Goal: Information Seeking & Learning: Learn about a topic

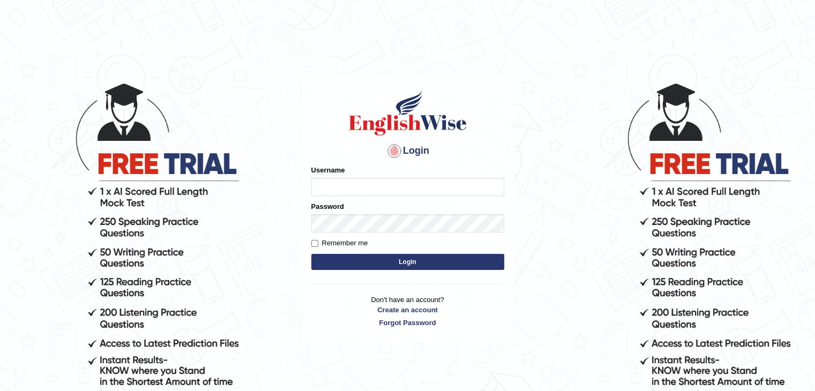
click at [415, 189] on input "Username" at bounding box center [407, 187] width 193 height 18
type input "iman_parramatta"
click at [434, 262] on button "Login" at bounding box center [407, 262] width 193 height 16
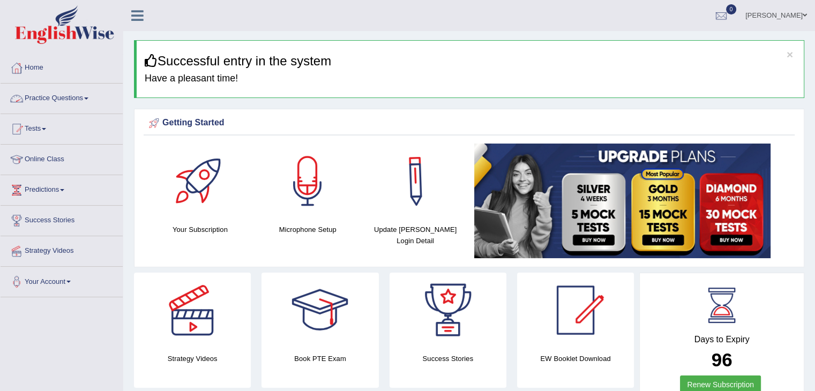
click at [64, 97] on link "Practice Questions" at bounding box center [62, 97] width 122 height 27
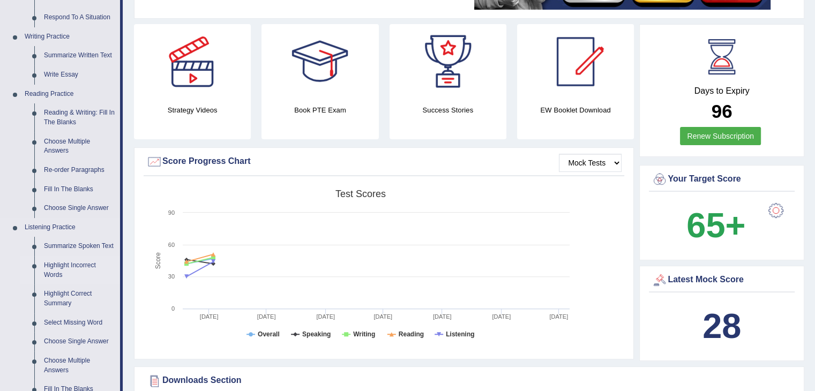
scroll to position [249, 0]
click at [79, 114] on link "Reading & Writing: Fill In The Blanks" at bounding box center [79, 117] width 81 height 28
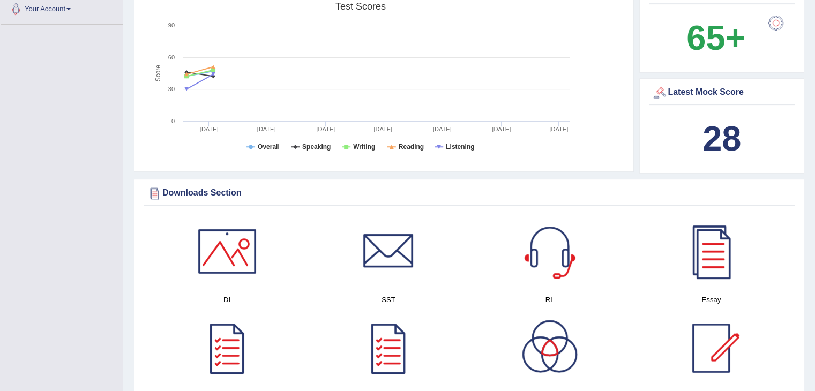
scroll to position [811, 0]
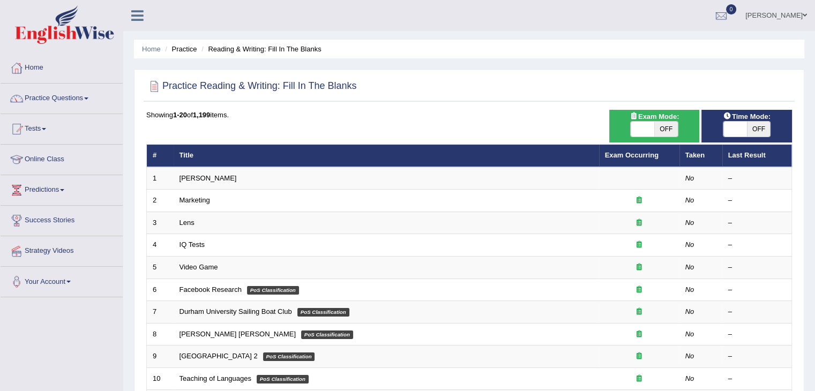
click at [663, 128] on span "OFF" at bounding box center [666, 129] width 24 height 15
checkbox input "true"
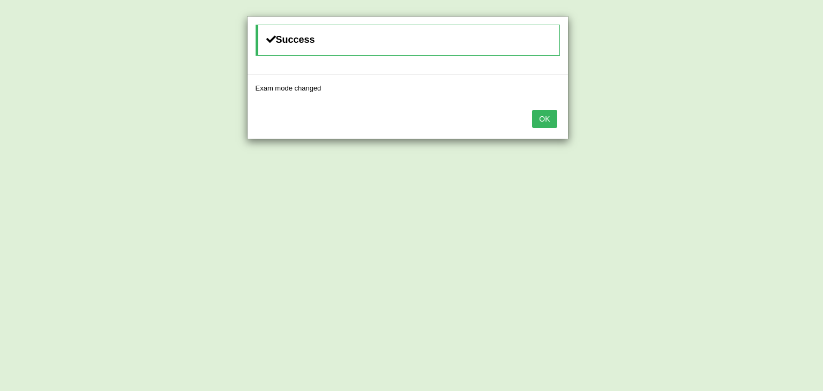
click at [543, 113] on button "OK" at bounding box center [544, 119] width 25 height 18
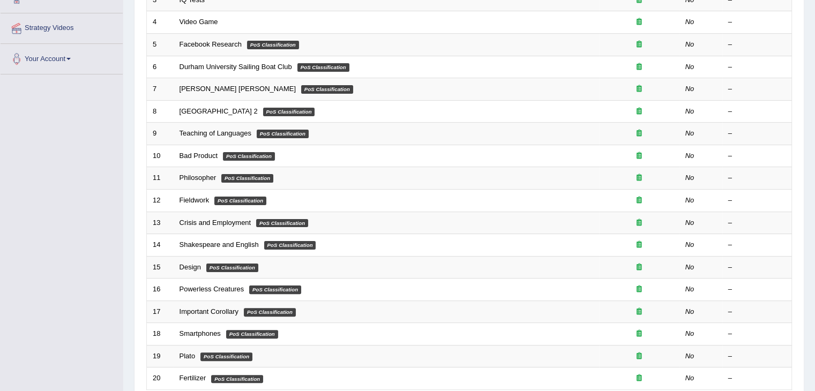
scroll to position [315, 0]
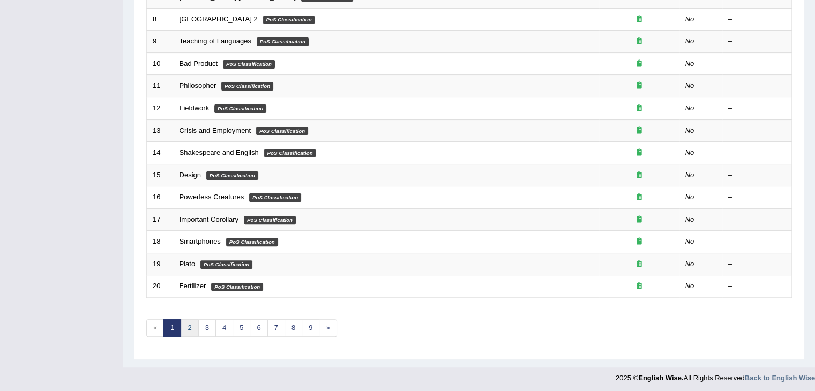
click at [189, 326] on link "2" at bounding box center [190, 328] width 18 height 18
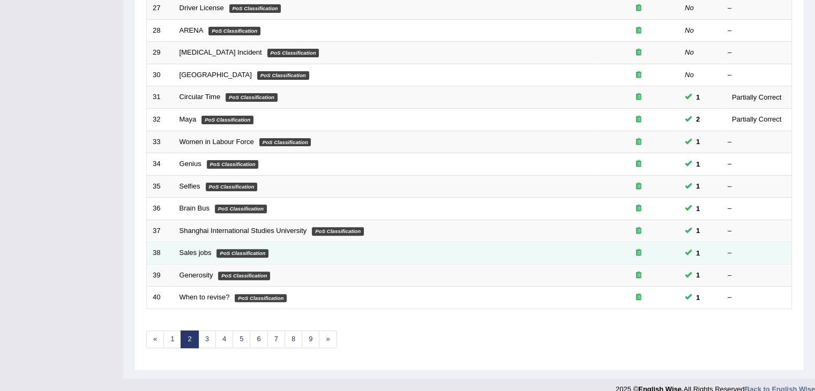
scroll to position [315, 0]
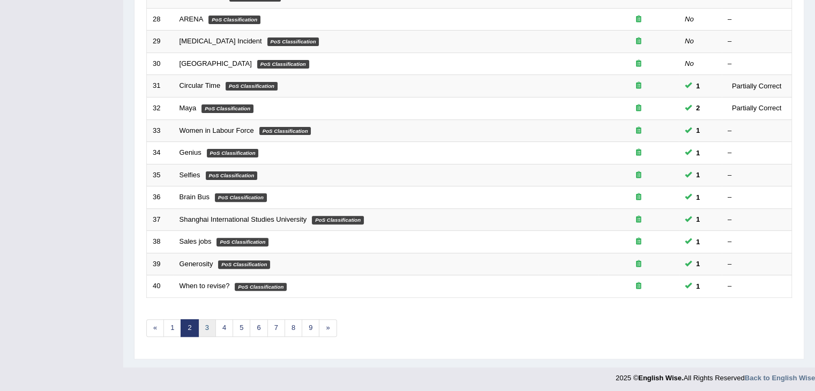
click at [203, 325] on link "3" at bounding box center [207, 328] width 18 height 18
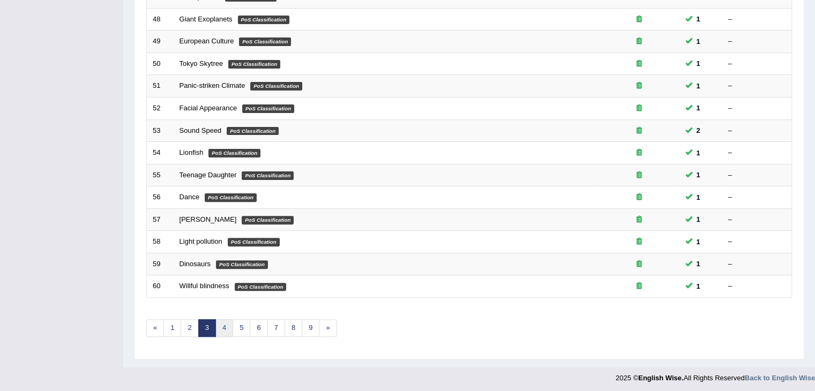
click at [221, 328] on link "4" at bounding box center [224, 328] width 18 height 18
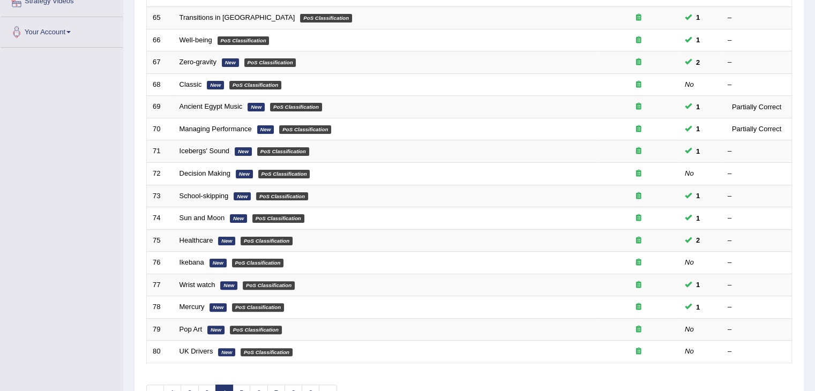
scroll to position [315, 0]
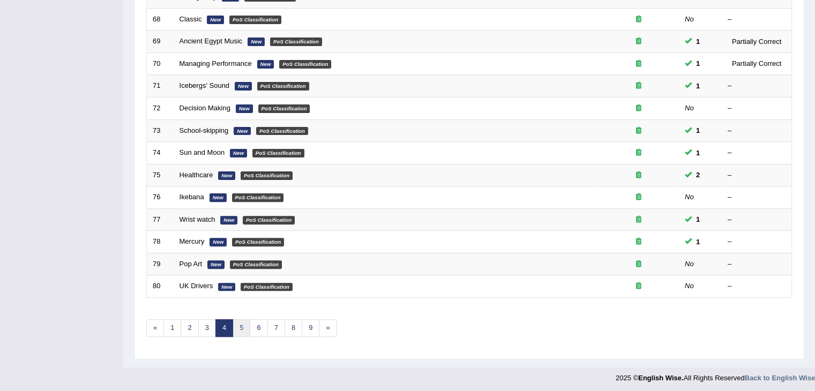
click at [243, 324] on link "5" at bounding box center [241, 328] width 18 height 18
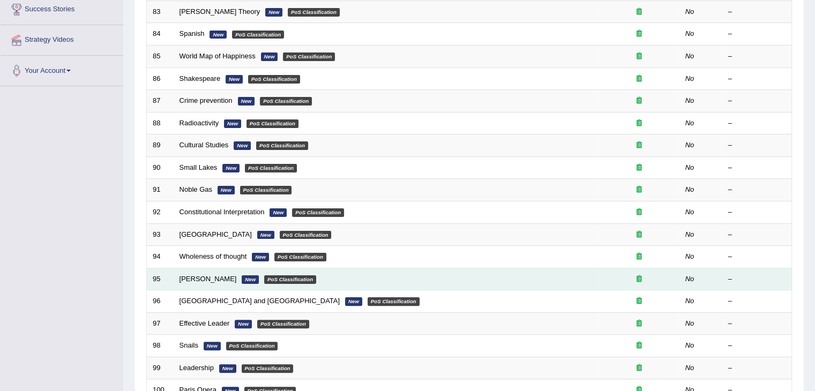
scroll to position [315, 0]
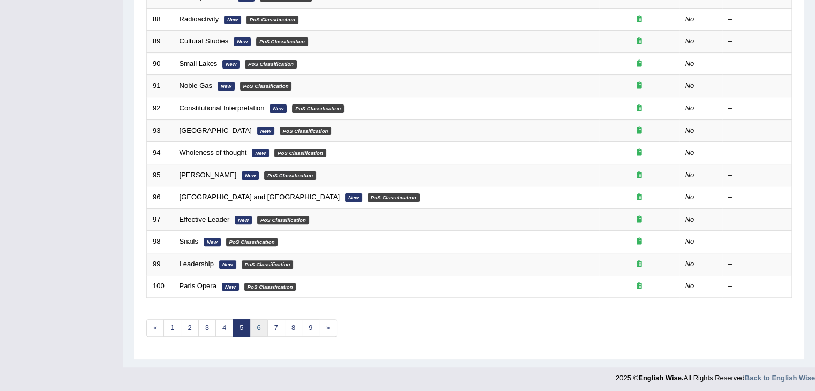
click at [257, 328] on link "6" at bounding box center [259, 328] width 18 height 18
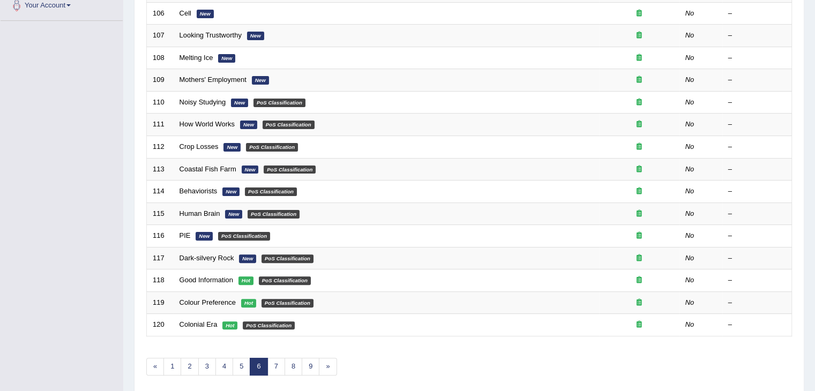
scroll to position [315, 0]
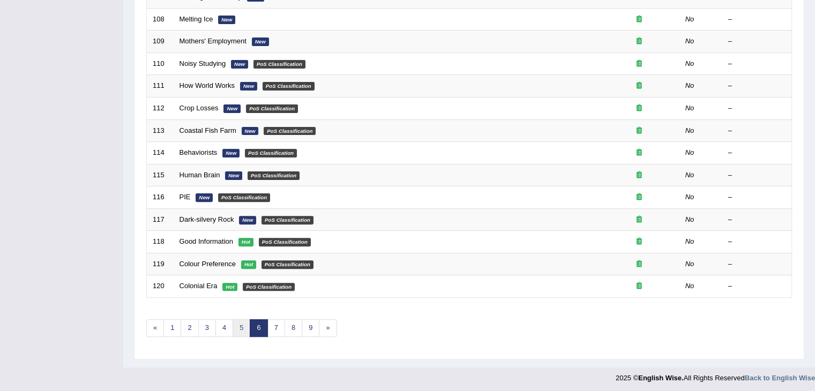
click at [245, 326] on link "5" at bounding box center [241, 328] width 18 height 18
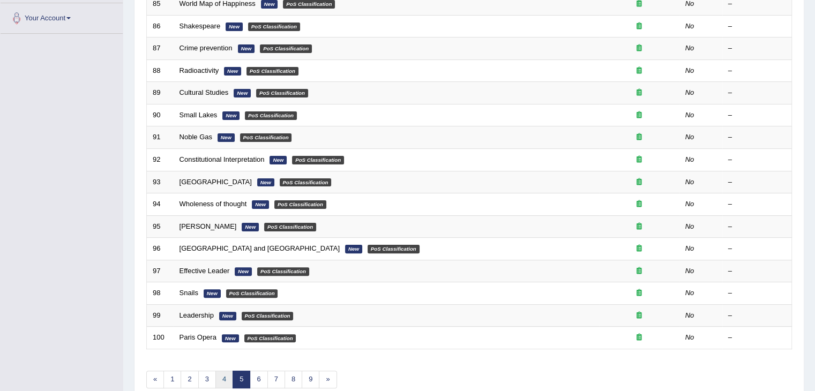
click at [225, 376] on link "4" at bounding box center [224, 380] width 18 height 18
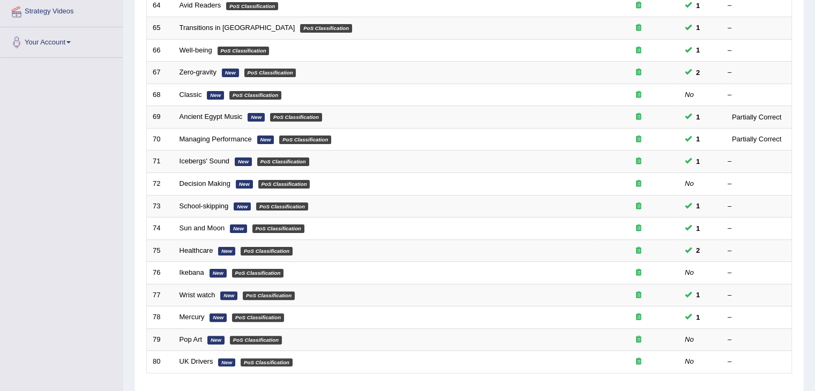
scroll to position [315, 0]
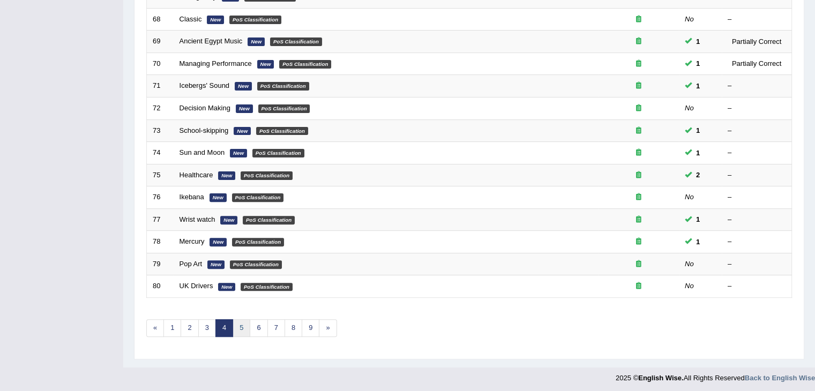
click at [239, 326] on link "5" at bounding box center [241, 328] width 18 height 18
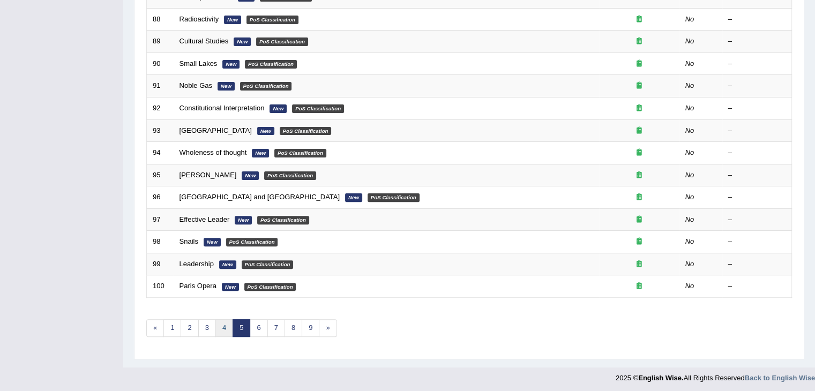
click at [223, 325] on link "4" at bounding box center [224, 328] width 18 height 18
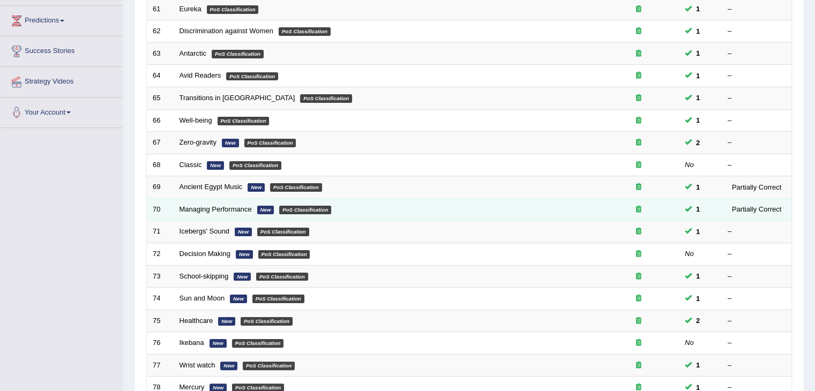
scroll to position [165, 0]
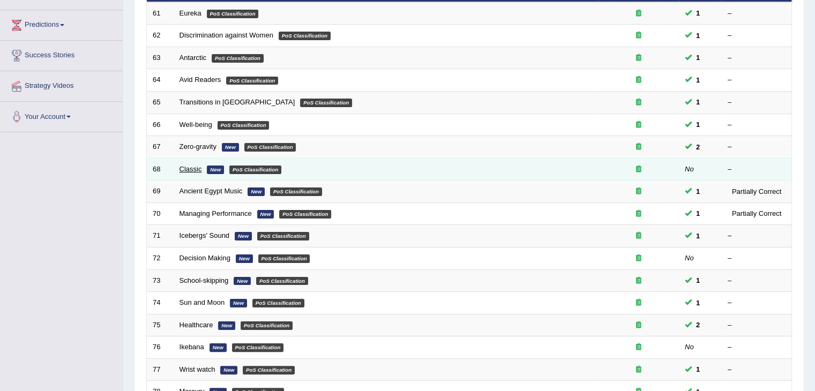
click at [191, 166] on link "Classic" at bounding box center [190, 169] width 22 height 8
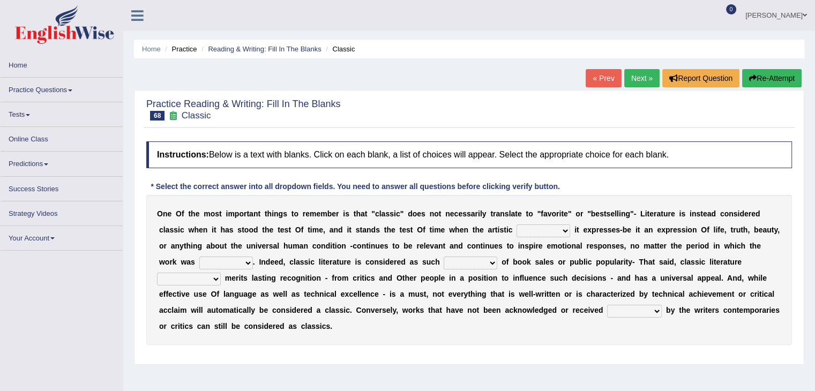
click at [464, 290] on b "y" at bounding box center [465, 294] width 4 height 9
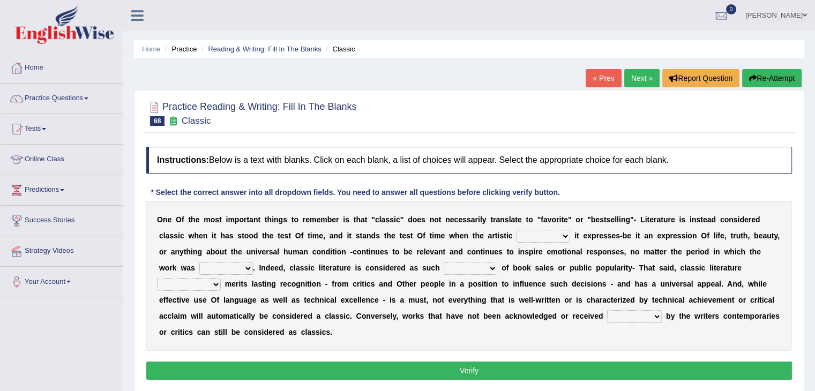
click at [560, 258] on div "O n e O f t h e m o s t i m p o r t a n t t h i n g s t o r e m e m b e r i s t…" at bounding box center [469, 276] width 646 height 150
click at [561, 234] on select "quality facade bid clime" at bounding box center [543, 236] width 54 height 13
click at [536, 342] on div "O n e O f t h e m o s t i m p o r t a n t t h i n g s t o r e m e m b e r i s t…" at bounding box center [469, 276] width 646 height 150
click at [561, 232] on select "quality facade bid clime" at bounding box center [543, 236] width 54 height 13
click at [493, 268] on select "careless devoid lacking regardless" at bounding box center [471, 268] width 54 height 13
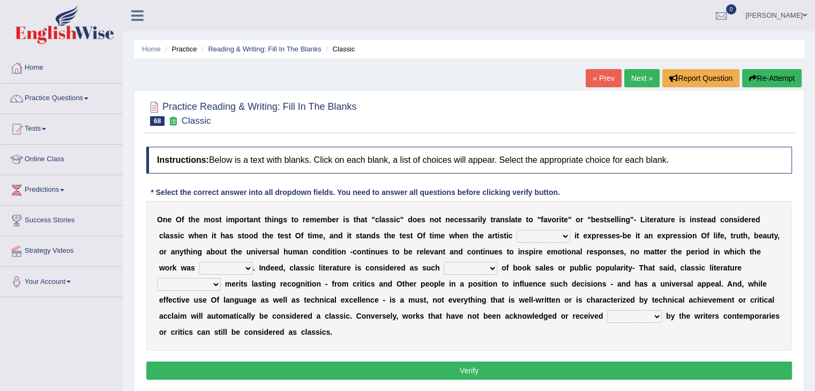
click at [562, 227] on div "O n e O f t h e m o s t i m p o r t a n t t h i n g s t o r e m e m b e r i s t…" at bounding box center [469, 276] width 646 height 150
click at [562, 230] on select "quality facade bid clime" at bounding box center [543, 236] width 54 height 13
click at [525, 331] on div "O n e O f t h e m o s t i m p o r t a n t t h i n g s t o r e m e m b e r i s t…" at bounding box center [469, 276] width 646 height 150
drag, startPoint x: 357, startPoint y: 335, endPoint x: 201, endPoint y: 183, distance: 218.2
click at [201, 183] on div "Instructions: Below is a text with blanks. Click on each blank, a list of choic…" at bounding box center [469, 264] width 651 height 247
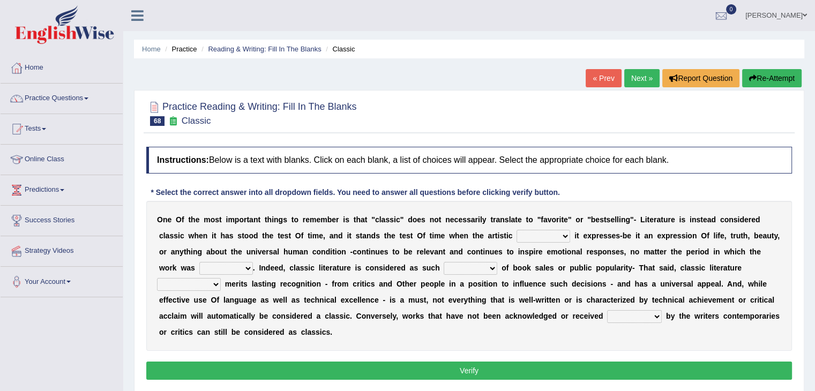
drag, startPoint x: 152, startPoint y: 214, endPoint x: 422, endPoint y: 344, distance: 300.0
click at [422, 344] on div "O n e O f t h e m o s t i m p o r t a n t t h i n g s t o r e m e m b e r i s t…" at bounding box center [469, 276] width 646 height 150
click at [562, 231] on select "quality facade bid clime" at bounding box center [543, 236] width 54 height 13
click at [516, 230] on select "quality facade bid clime" at bounding box center [543, 236] width 54 height 13
click at [557, 237] on select "quality facade bid clime" at bounding box center [543, 236] width 54 height 13
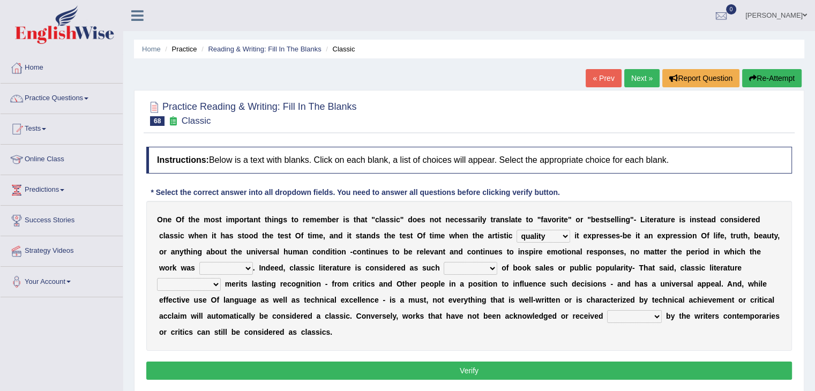
select select "facade"
click at [516, 230] on select "quality facade bid clime" at bounding box center [543, 236] width 54 height 13
click at [242, 266] on select "written writing write to write" at bounding box center [226, 268] width 54 height 13
click at [562, 235] on select "quality facade bid clime" at bounding box center [543, 236] width 54 height 13
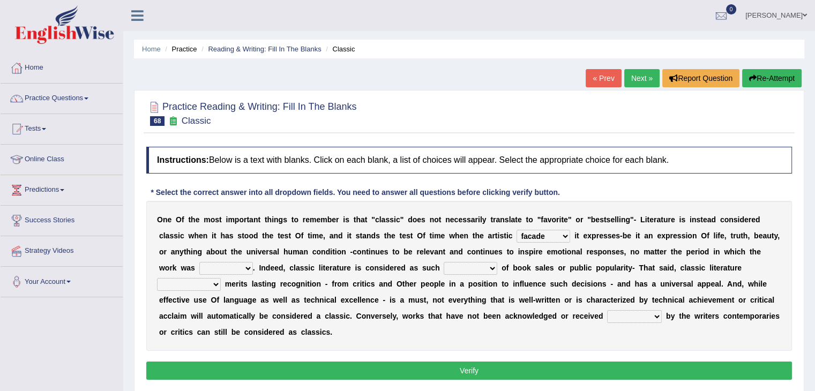
click at [245, 266] on select "written writing write to write" at bounding box center [226, 268] width 54 height 13
select select "written"
click at [199, 262] on select "written writing write to write" at bounding box center [226, 268] width 54 height 13
click at [472, 266] on select "careless devoid lacking regardless" at bounding box center [471, 268] width 54 height 13
select select "devoid"
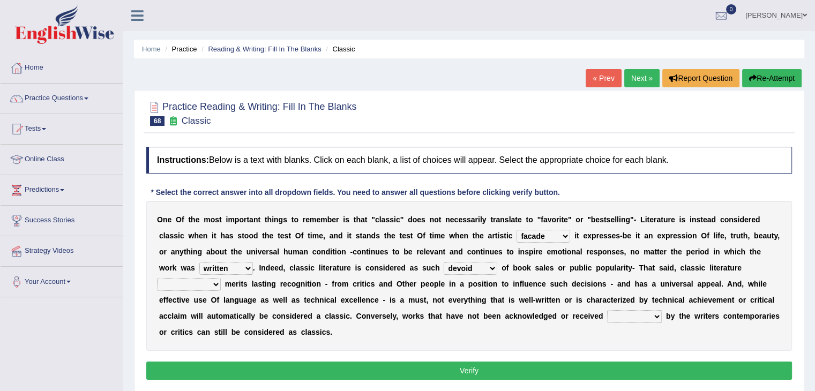
click at [444, 262] on select "careless devoid lacking regardless" at bounding box center [471, 268] width 54 height 13
click at [214, 280] on select "exclusively usually merely consequently" at bounding box center [189, 284] width 64 height 13
select select "usually"
click at [157, 278] on select "exclusively usually merely consequently" at bounding box center [189, 284] width 64 height 13
click at [655, 316] on select "imposingly positively efficiently arguably" at bounding box center [634, 316] width 55 height 13
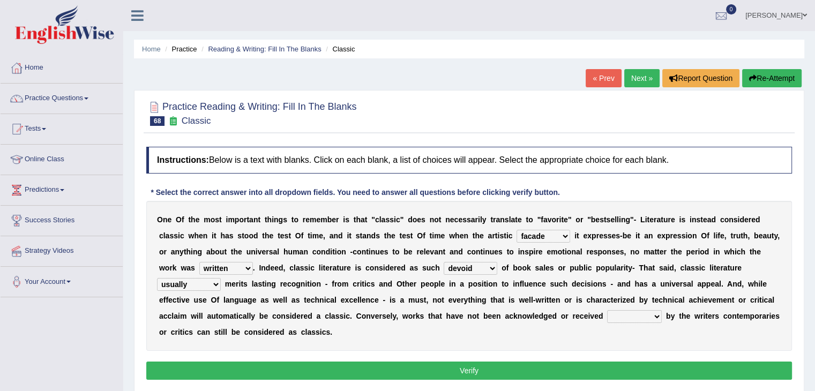
select select "efficiently"
click at [607, 310] on select "imposingly positively efficiently arguably" at bounding box center [634, 316] width 55 height 13
click at [617, 367] on button "Verify" at bounding box center [469, 371] width 646 height 18
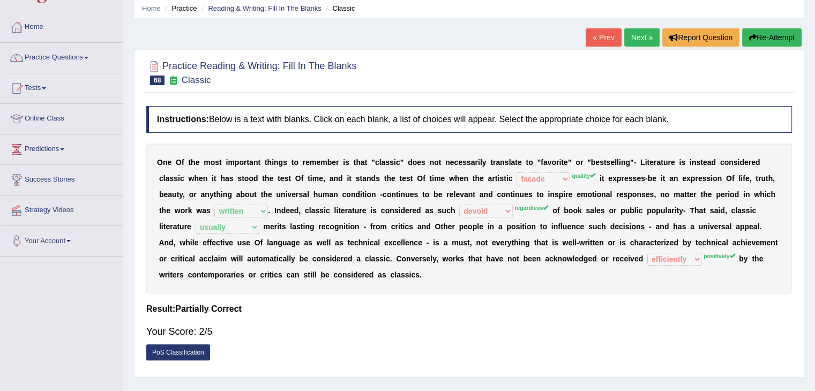
scroll to position [40, 0]
click at [625, 37] on link "Next »" at bounding box center [641, 38] width 35 height 18
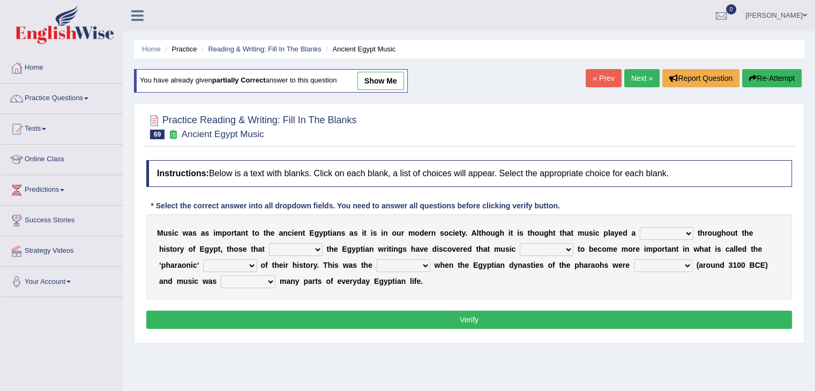
click at [651, 234] on select "role game response situation" at bounding box center [667, 233] width 54 height 13
select select "role"
click at [640, 227] on select "role game response situation" at bounding box center [667, 233] width 54 height 13
click at [303, 247] on select "need require confirm study" at bounding box center [296, 249] width 54 height 13
select select "require"
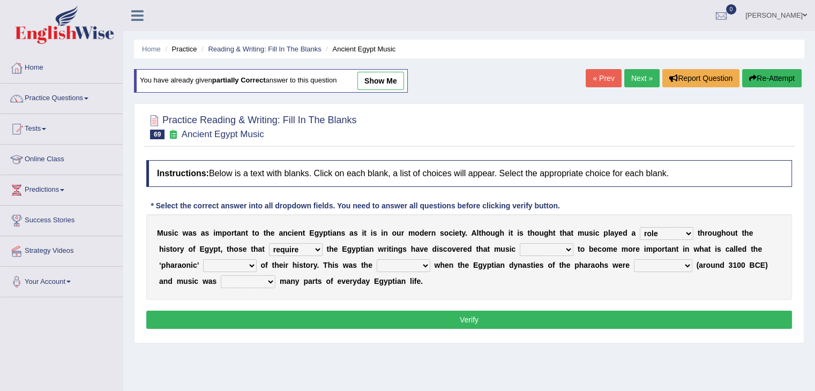
click at [269, 243] on select "need require confirm study" at bounding box center [296, 249] width 54 height 13
click at [547, 250] on select "predicted seemed like thought" at bounding box center [547, 249] width 54 height 13
select select "seemed"
click at [520, 243] on select "predicted seemed like thought" at bounding box center [547, 249] width 54 height 13
click at [252, 260] on select "period people place race" at bounding box center [230, 265] width 54 height 13
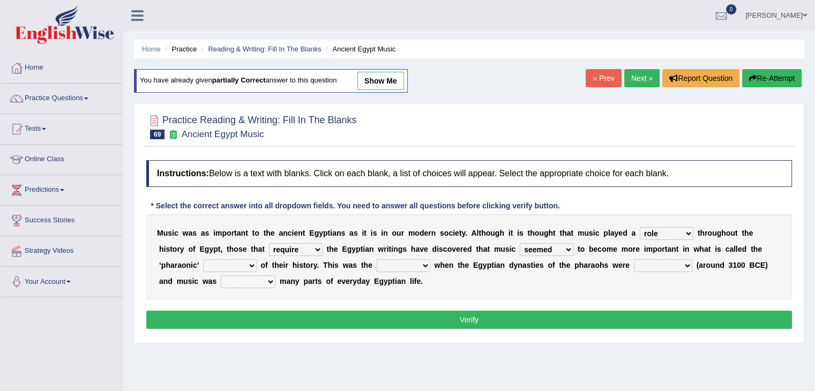
click at [324, 380] on div "Home Practice Reading & Writing: Fill In The Blanks Ancient Egypt Music You hav…" at bounding box center [469, 268] width 692 height 536
click at [65, 94] on link "Practice Questions" at bounding box center [62, 97] width 122 height 27
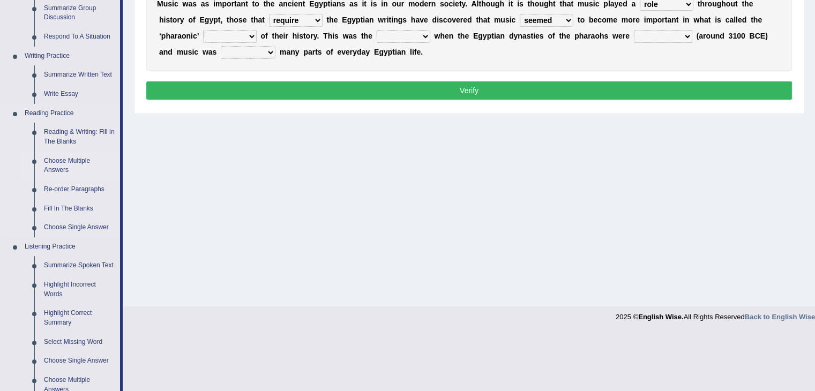
scroll to position [229, 0]
click at [65, 136] on link "Reading & Writing: Fill In The Blanks" at bounding box center [79, 137] width 81 height 28
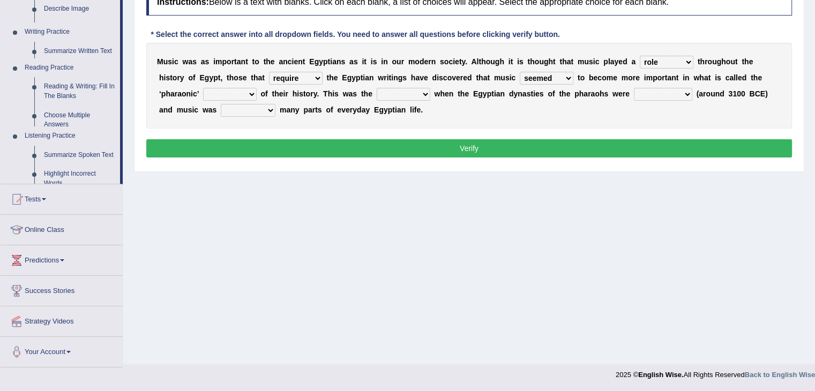
scroll to position [171, 0]
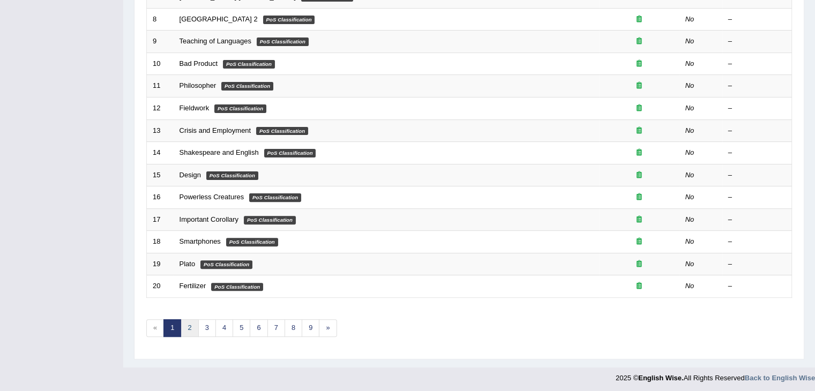
click at [191, 320] on link "2" at bounding box center [190, 328] width 18 height 18
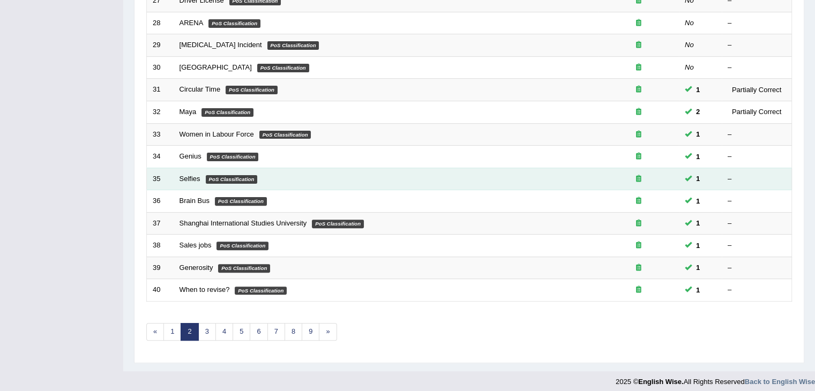
scroll to position [315, 0]
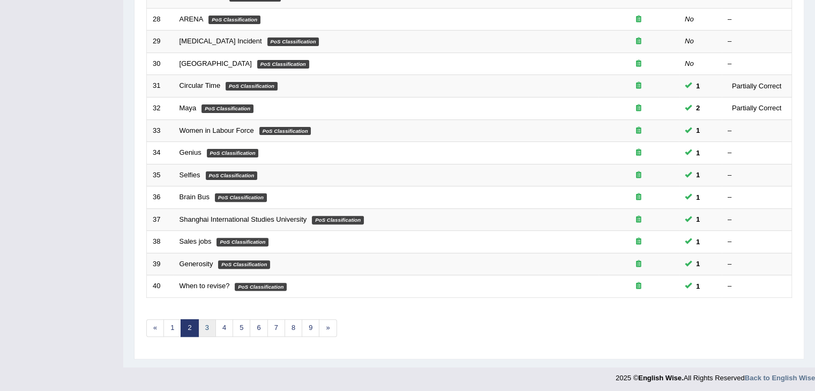
click at [202, 327] on link "3" at bounding box center [207, 328] width 18 height 18
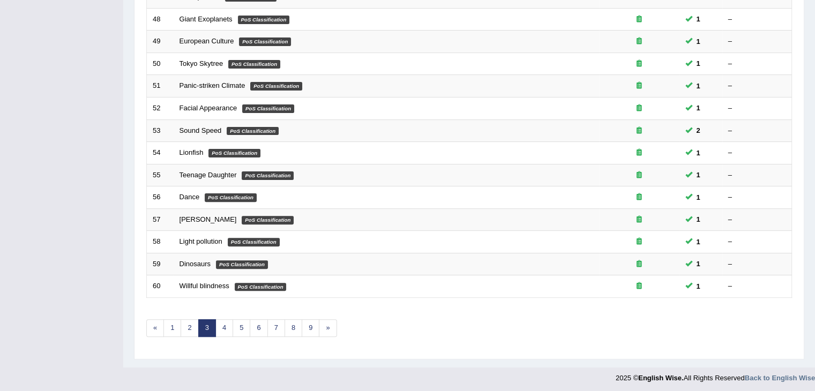
scroll to position [315, 0]
click at [225, 326] on link "4" at bounding box center [224, 328] width 18 height 18
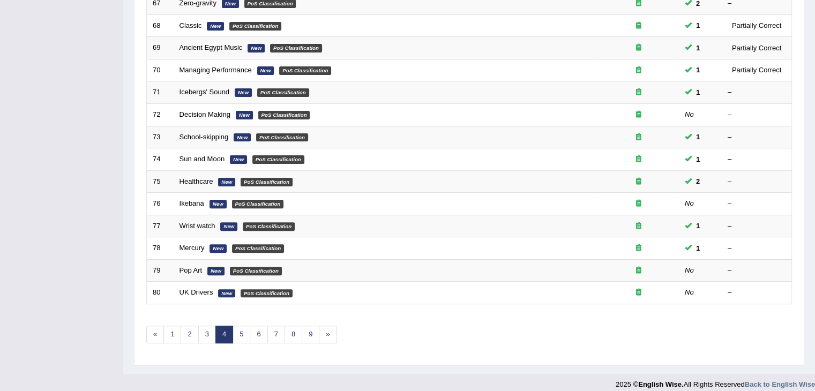
scroll to position [315, 0]
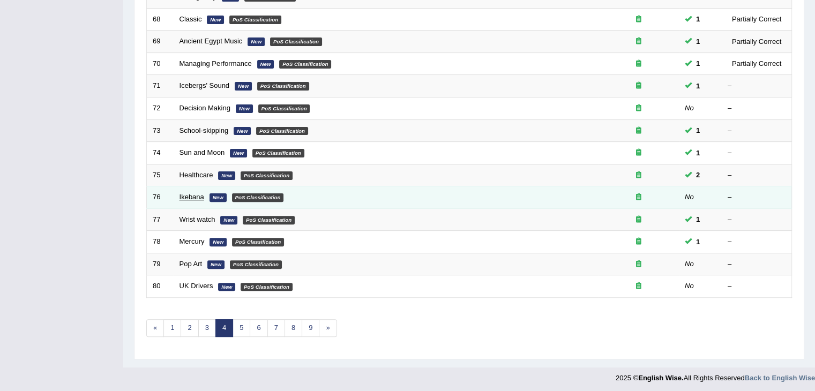
click at [183, 193] on link "Ikebana" at bounding box center [191, 197] width 25 height 8
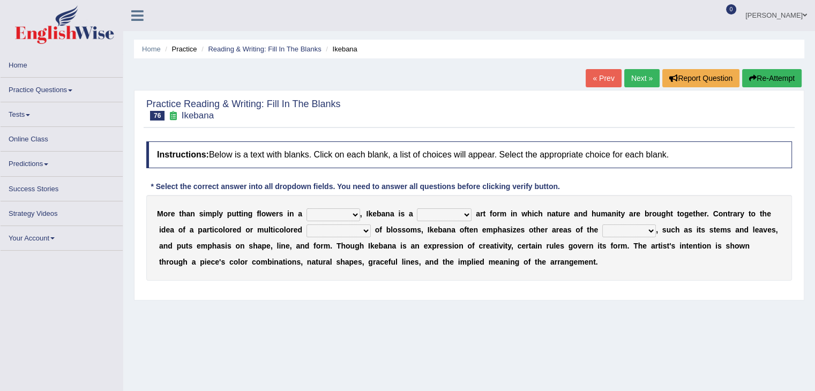
click at [331, 211] on select "shape way container fashion" at bounding box center [333, 214] width 54 height 13
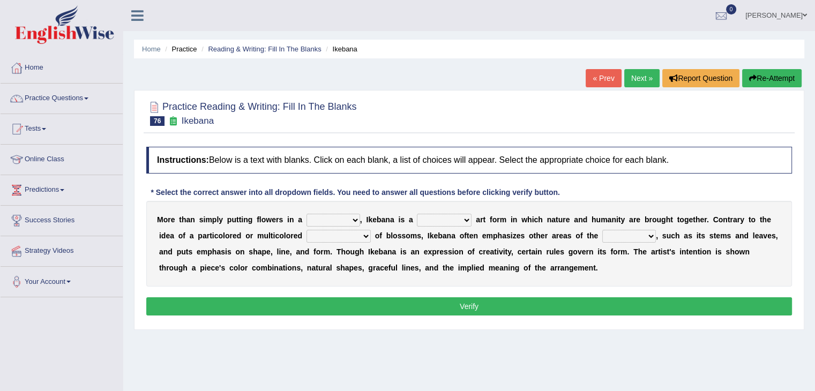
select select "fashion"
click at [306, 214] on select "shape way container fashion" at bounding box center [333, 220] width 54 height 13
click at [463, 221] on select "restricted random disciplined fleeting" at bounding box center [444, 220] width 55 height 13
select select "fleeting"
click at [417, 214] on select "restricted random disciplined fleeting" at bounding box center [444, 220] width 55 height 13
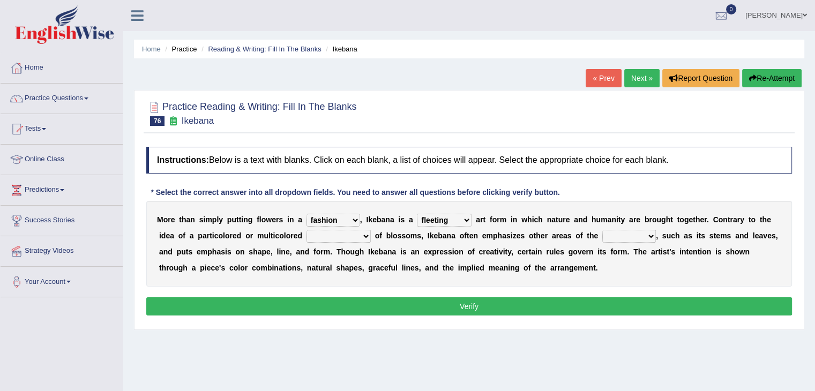
click at [351, 236] on select "garden arrangement duplication augmentation" at bounding box center [338, 236] width 64 height 13
select select "garden"
click at [306, 230] on select "garden arrangement duplication augmentation" at bounding box center [338, 236] width 64 height 13
click at [636, 236] on select "flora plant organism fauna" at bounding box center [629, 236] width 54 height 13
select select "plant"
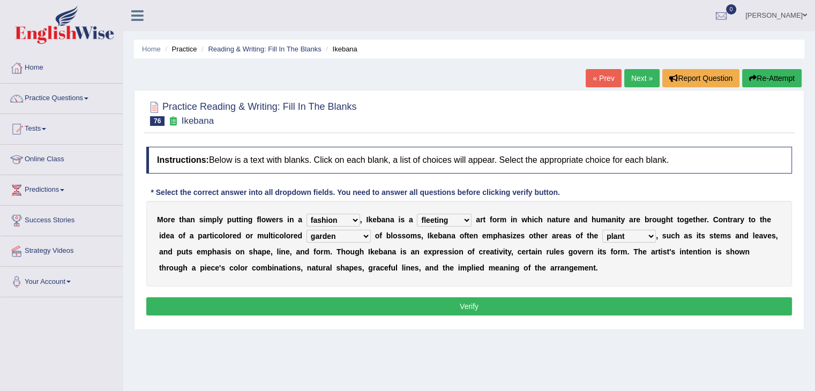
click at [602, 230] on select "flora plant organism fauna" at bounding box center [629, 236] width 54 height 13
click at [559, 299] on button "Verify" at bounding box center [469, 306] width 646 height 18
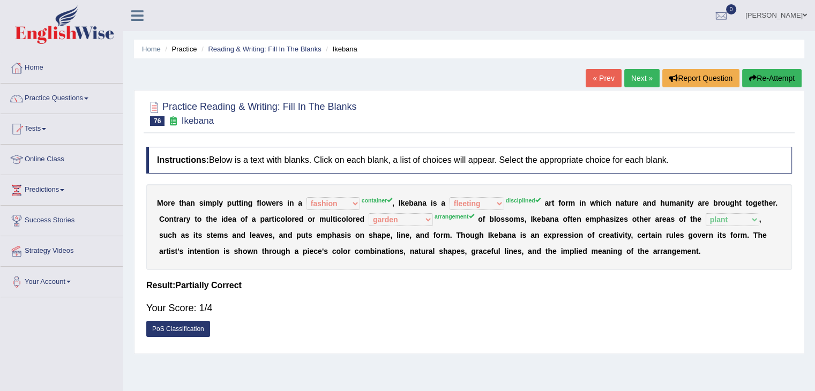
click at [215, 120] on h2 "Practice Reading & Writing: Fill In The Blanks 76 Ikebana" at bounding box center [251, 112] width 211 height 27
click at [393, 278] on div "Instructions: Below is a text with blanks. Click on each blank, a list of choic…" at bounding box center [469, 244] width 651 height 207
drag, startPoint x: 555, startPoint y: 339, endPoint x: 548, endPoint y: 397, distance: 58.3
click at [548, 391] on html "Toggle navigation Home Practice Questions Speaking Practice Read Aloud Repeat S…" at bounding box center [407, 195] width 815 height 391
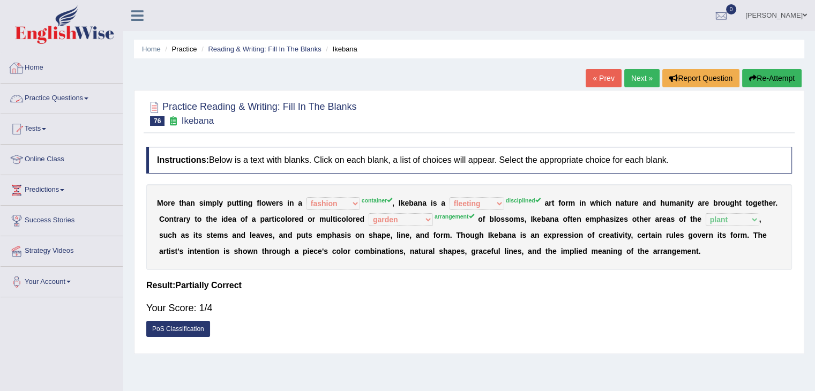
click at [60, 93] on link "Practice Questions" at bounding box center [62, 97] width 122 height 27
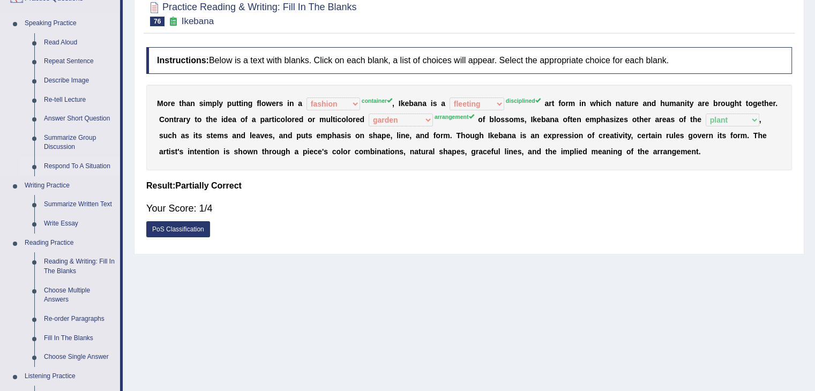
scroll to position [103, 0]
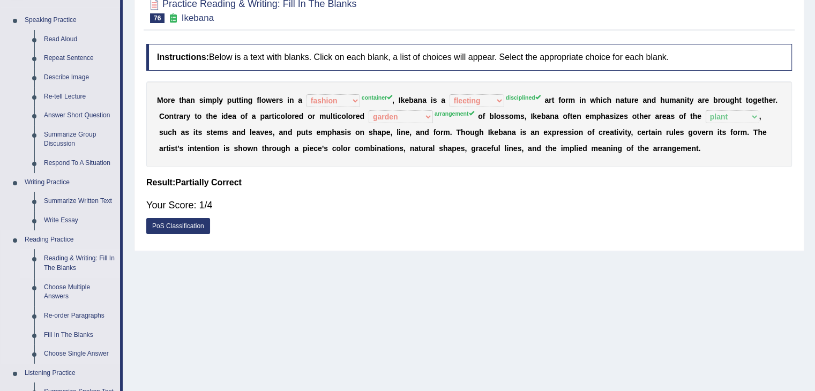
click at [75, 260] on link "Reading & Writing: Fill In The Blanks" at bounding box center [79, 263] width 81 height 28
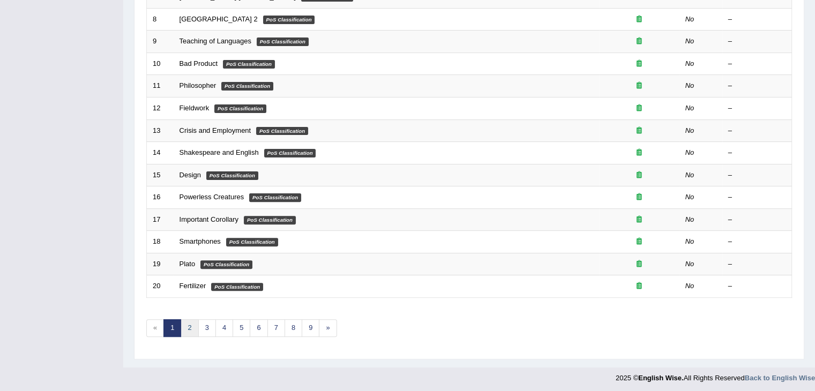
click at [189, 325] on link "2" at bounding box center [190, 328] width 18 height 18
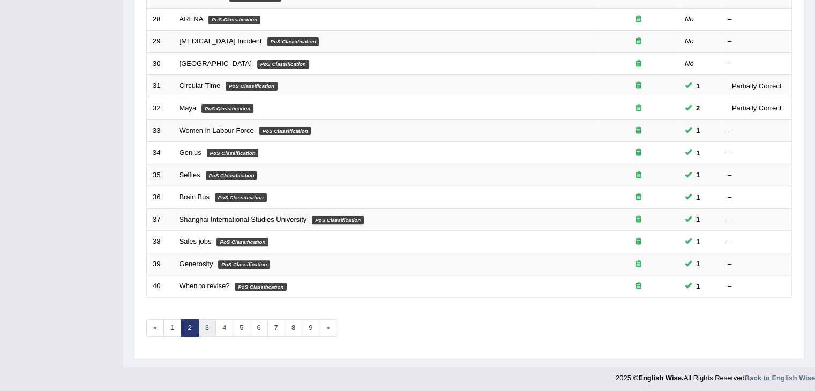
scroll to position [315, 0]
click at [202, 324] on link "3" at bounding box center [207, 328] width 18 height 18
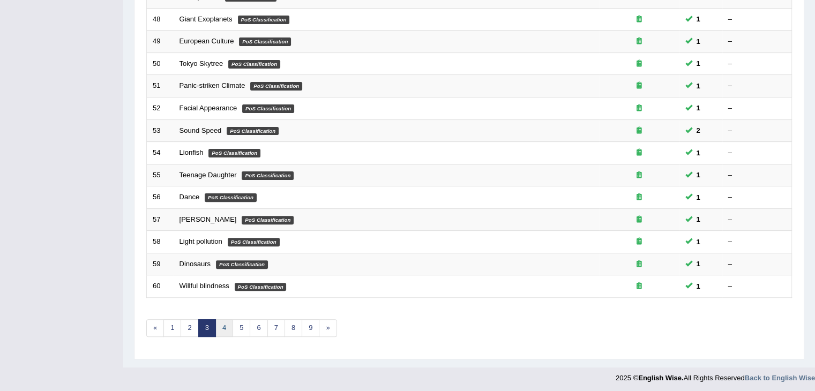
click at [224, 329] on link "4" at bounding box center [224, 328] width 18 height 18
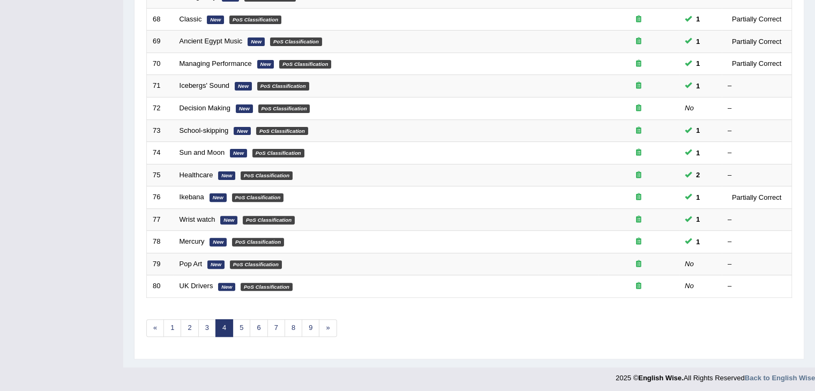
scroll to position [270, 0]
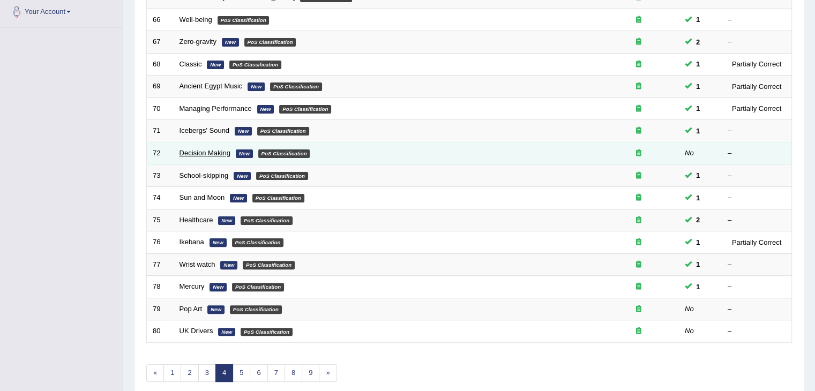
click at [203, 153] on link "Decision Making" at bounding box center [204, 153] width 51 height 8
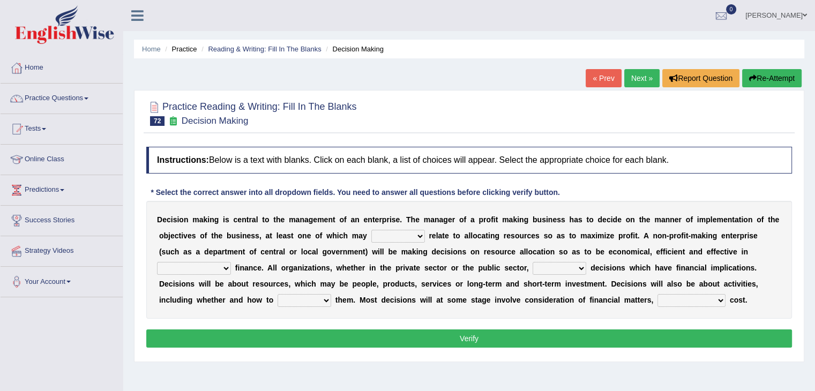
click at [396, 235] on select "better well best thereby" at bounding box center [398, 236] width 54 height 13
select select "better"
click at [371, 230] on select "better well best thereby" at bounding box center [398, 236] width 54 height 13
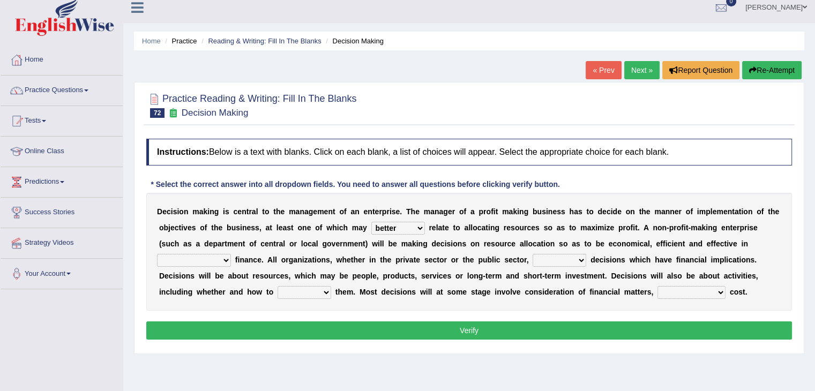
scroll to position [11, 0]
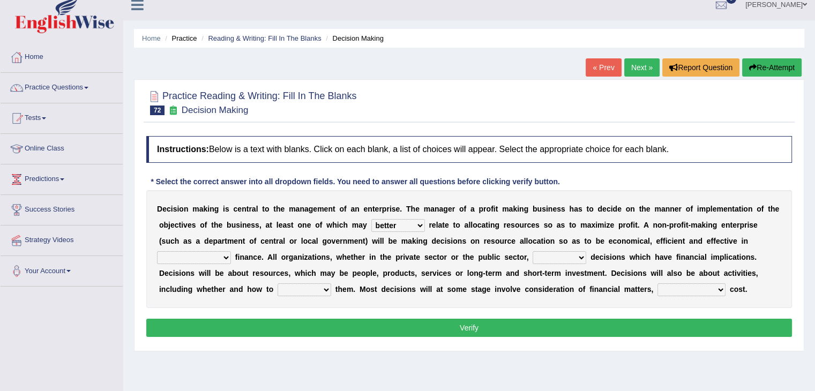
click at [221, 257] on select "its use of its using of using of accordance with" at bounding box center [194, 257] width 74 height 13
select select "using of"
click at [157, 251] on select "its use of its using of using of accordance with" at bounding box center [194, 257] width 74 height 13
click at [419, 307] on div "Instructions: Below is a text with blanks. Click on each blank, a list of choic…" at bounding box center [469, 238] width 651 height 215
click at [564, 255] on select "do adapt take beget" at bounding box center [559, 257] width 54 height 13
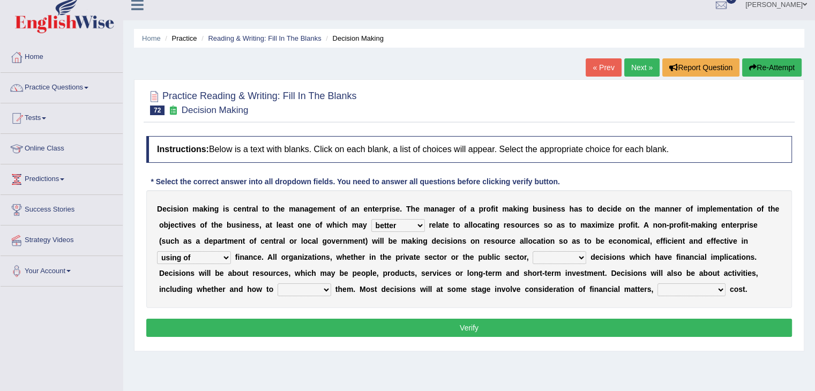
select select "take"
click at [532, 251] on select "do adapt take beget" at bounding box center [559, 257] width 54 height 13
click at [287, 292] on select "overload overlook undertake underpin" at bounding box center [304, 289] width 54 height 13
select select "undertake"
click at [277, 283] on select "overload overlook undertake underpin" at bounding box center [304, 289] width 54 height 13
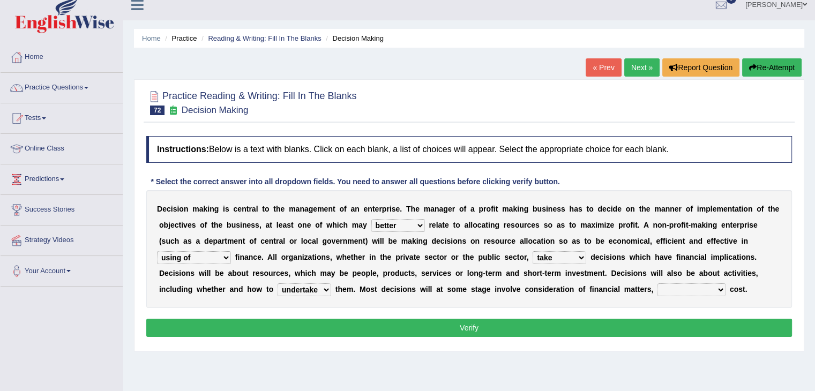
click at [671, 291] on select "eventually consequently particularly spontaneously" at bounding box center [691, 289] width 68 height 13
select select "consequently"
click at [657, 283] on select "eventually consequently particularly spontaneously" at bounding box center [691, 289] width 68 height 13
click at [647, 320] on button "Verify" at bounding box center [469, 328] width 646 height 18
